Goal: Find contact information: Obtain details needed to contact an individual or organization

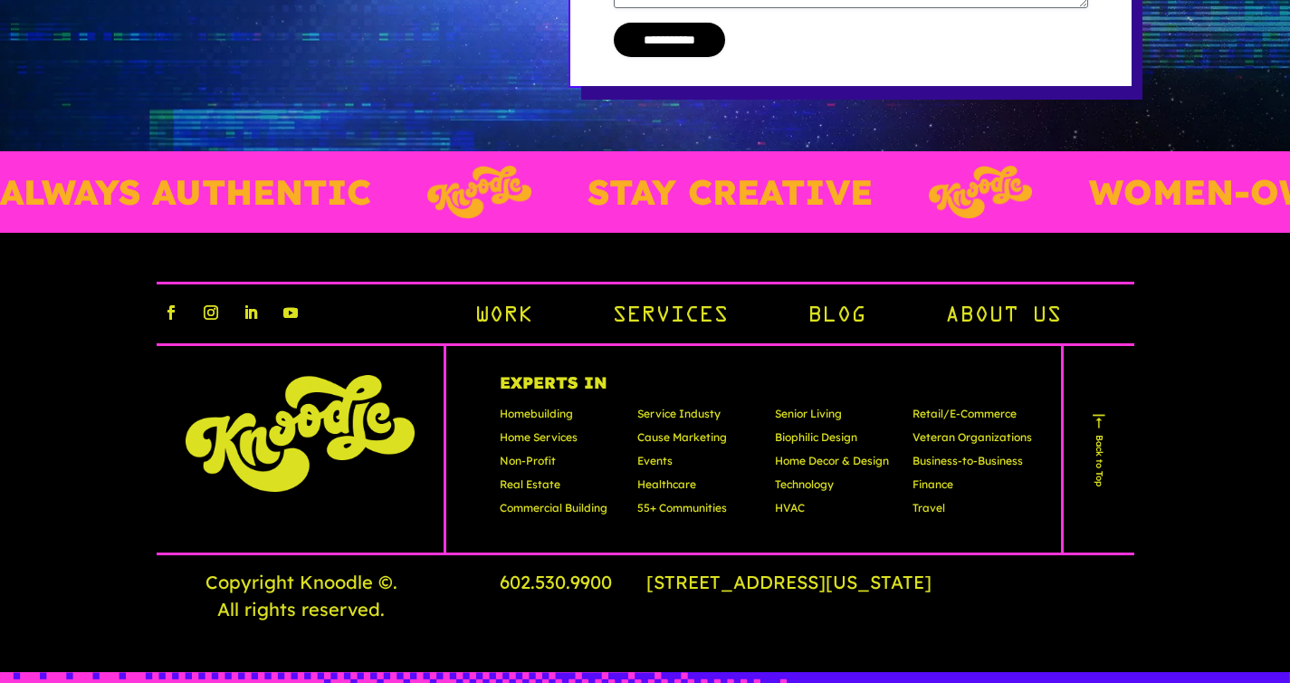
scroll to position [5310, 0]
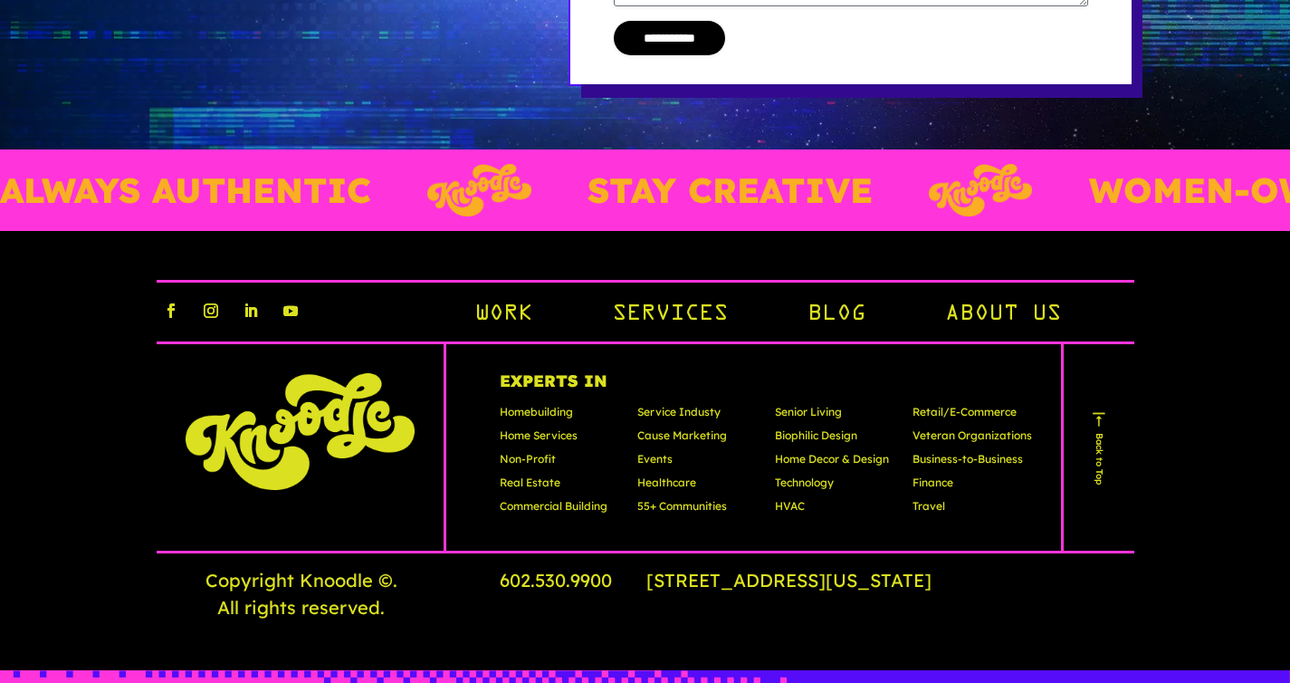
click at [533, 427] on p "Home Services" at bounding box center [560, 439] width 120 height 24
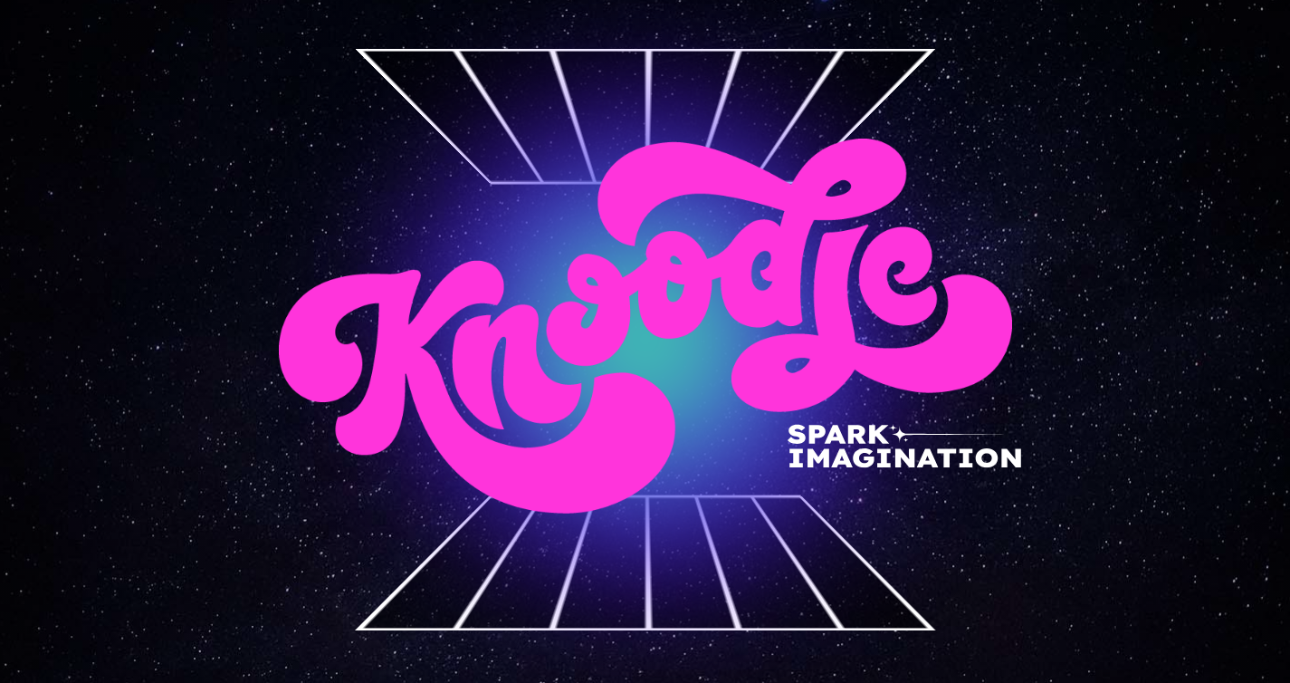
scroll to position [0, 0]
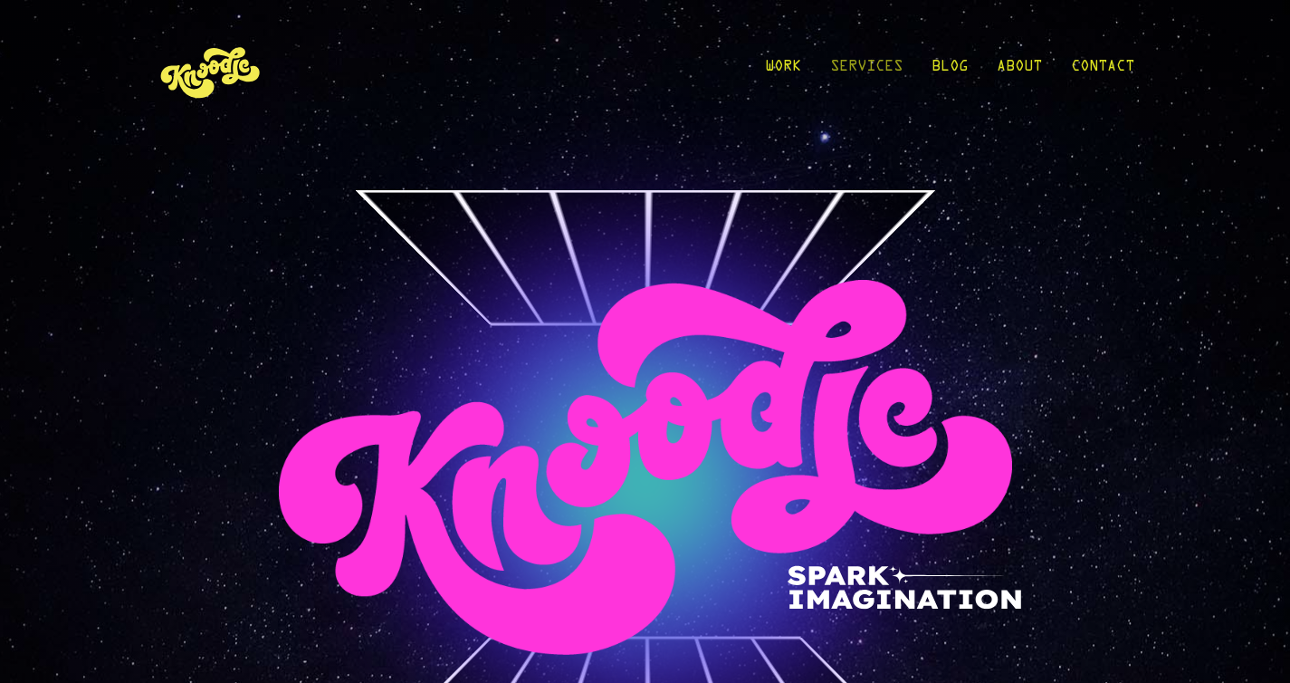
click at [869, 72] on link "Services" at bounding box center [866, 71] width 72 height 84
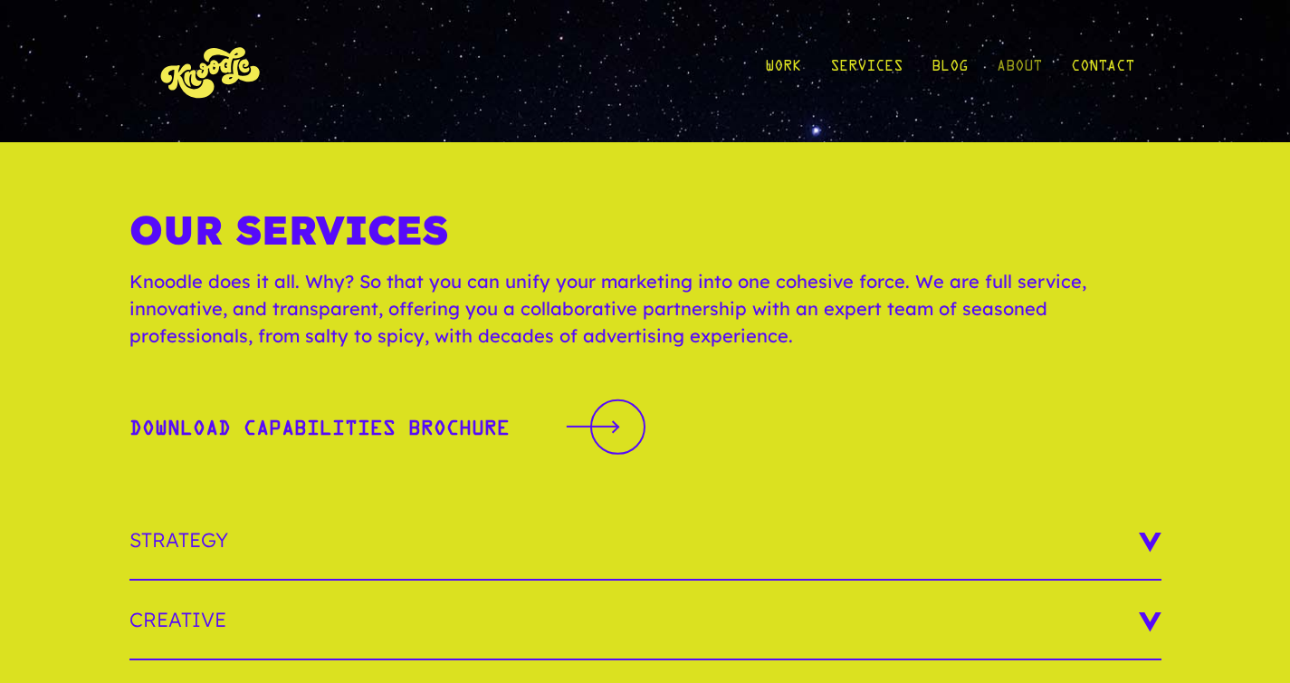
click at [1007, 70] on link "About" at bounding box center [1019, 71] width 45 height 84
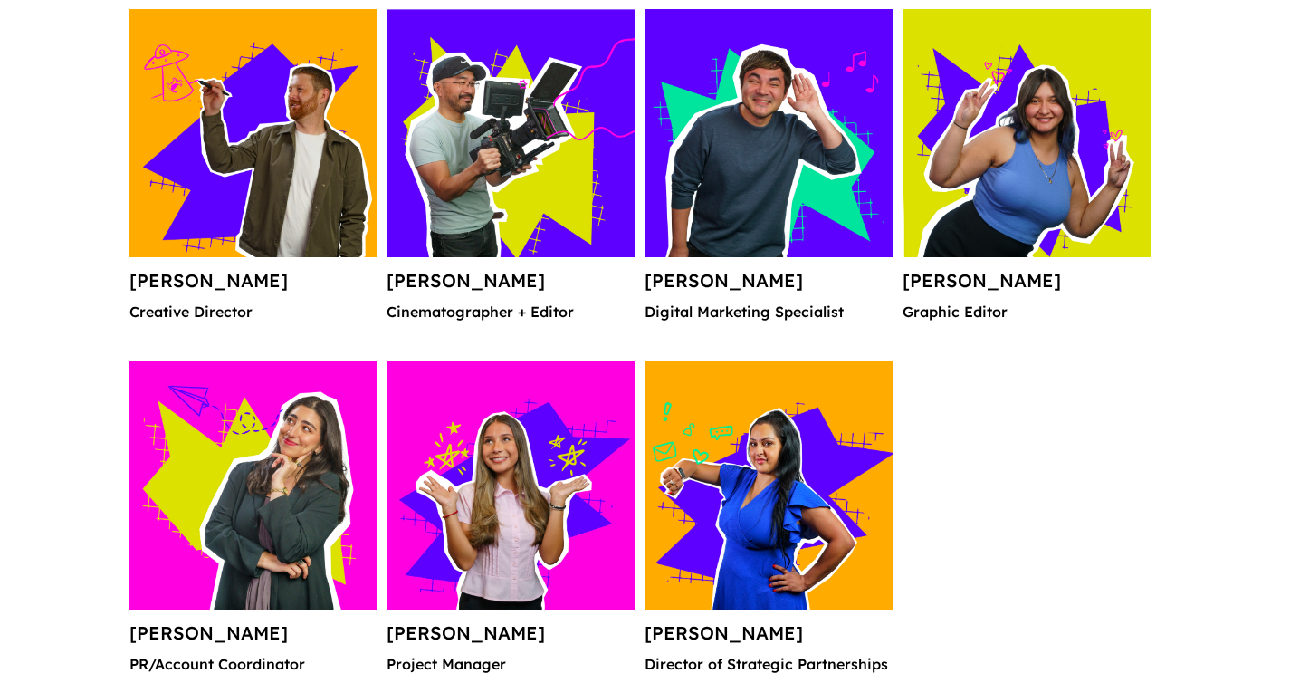
scroll to position [2642, 0]
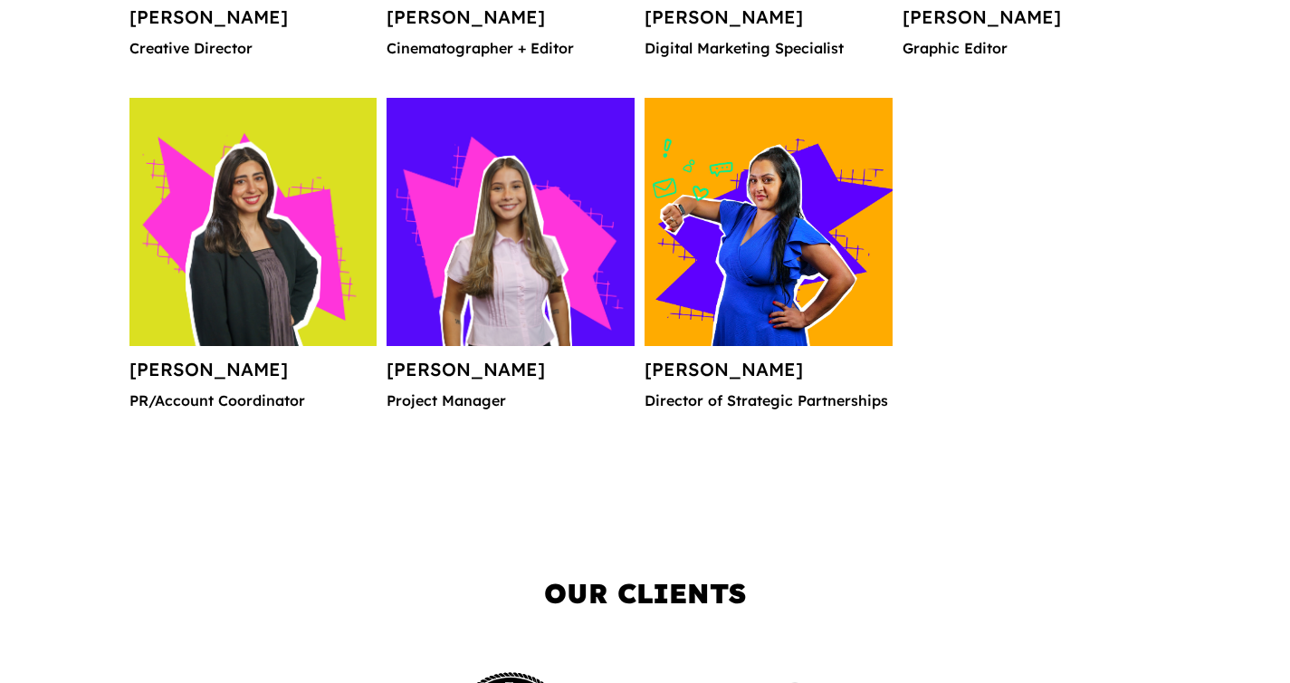
click at [717, 293] on img at bounding box center [769, 222] width 248 height 248
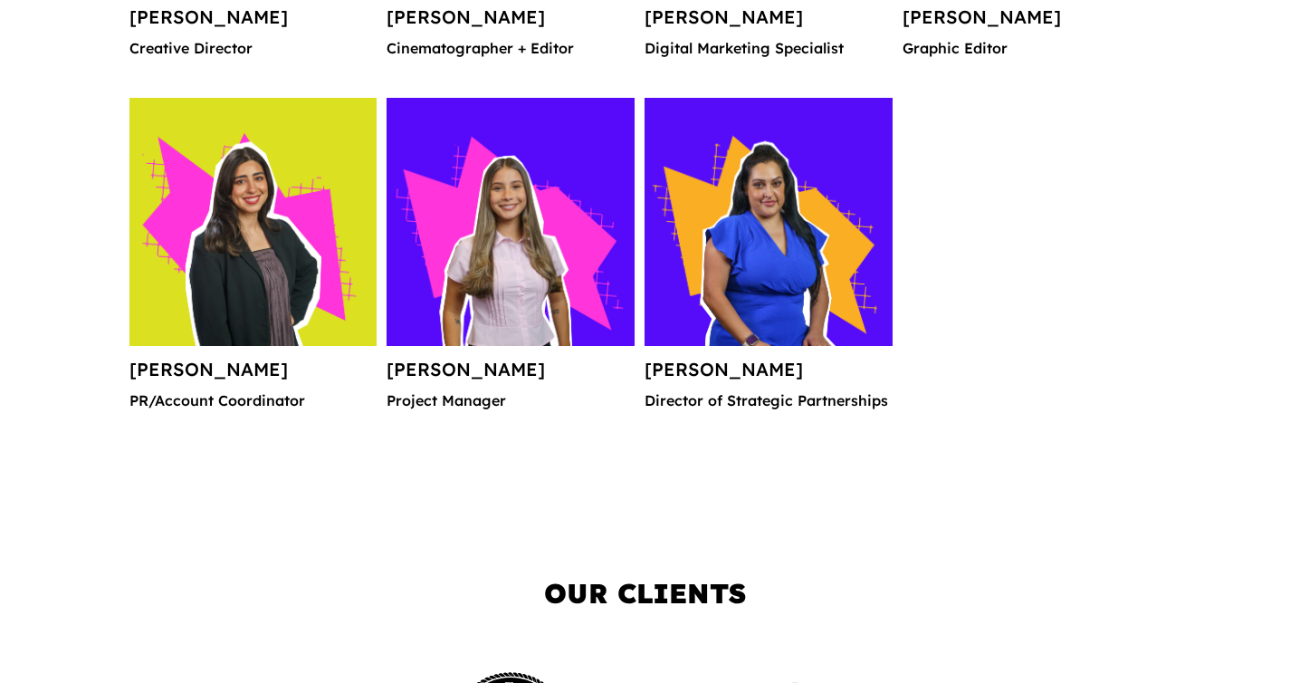
scroll to position [0, 0]
click at [776, 375] on h4 "Melissa Narvaez" at bounding box center [769, 376] width 248 height 33
drag, startPoint x: 768, startPoint y: 412, endPoint x: 737, endPoint y: 387, distance: 39.9
click at [745, 398] on p "Director of Strategic Partnerships" at bounding box center [769, 407] width 248 height 29
click at [724, 388] on h4 "Melissa Narvaez" at bounding box center [769, 376] width 248 height 33
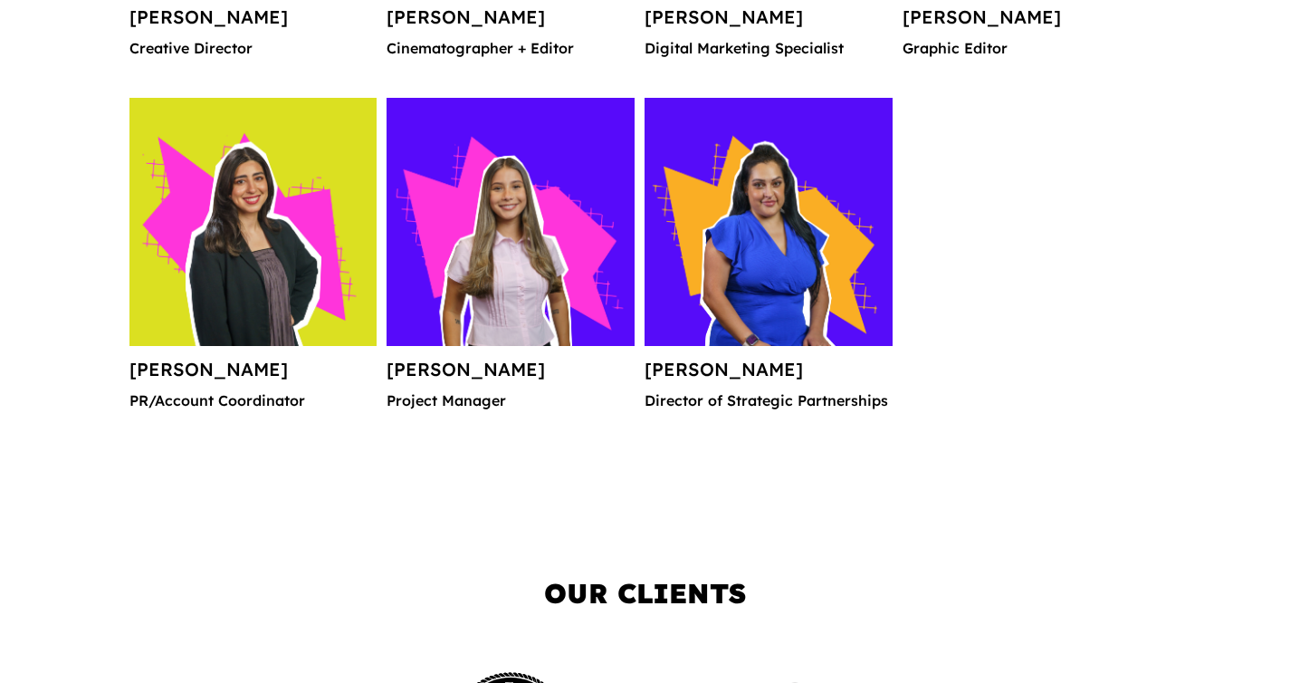
click at [716, 379] on h4 "Melissa Narvaez" at bounding box center [769, 376] width 248 height 33
drag, startPoint x: 820, startPoint y: 371, endPoint x: 721, endPoint y: 371, distance: 98.7
click at [721, 371] on h4 "Melissa Narvaez" at bounding box center [769, 376] width 248 height 33
copy h4 "Narvaez"
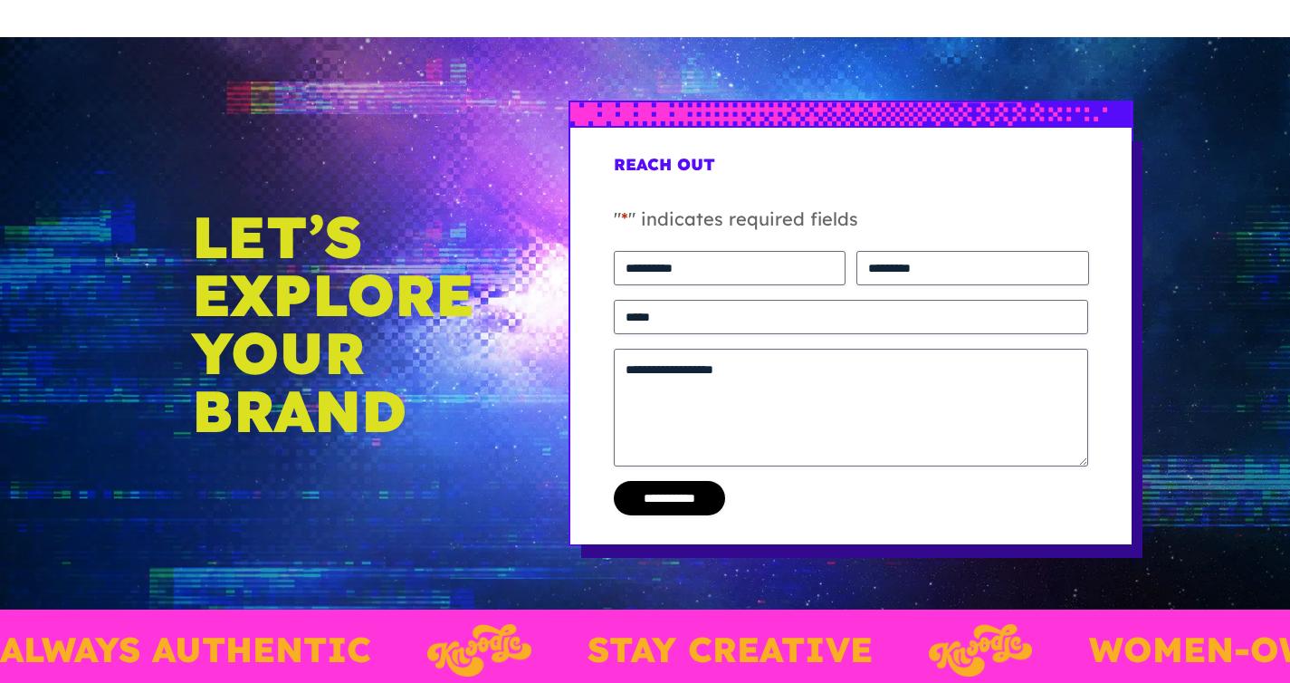
scroll to position [3732, 0]
